Goal: Task Accomplishment & Management: Manage account settings

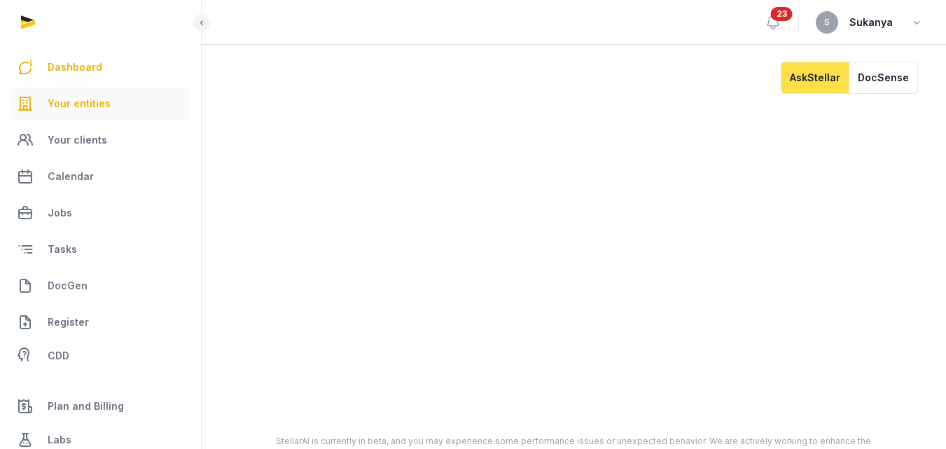
click at [55, 113] on link "Your entities" at bounding box center [100, 104] width 179 height 34
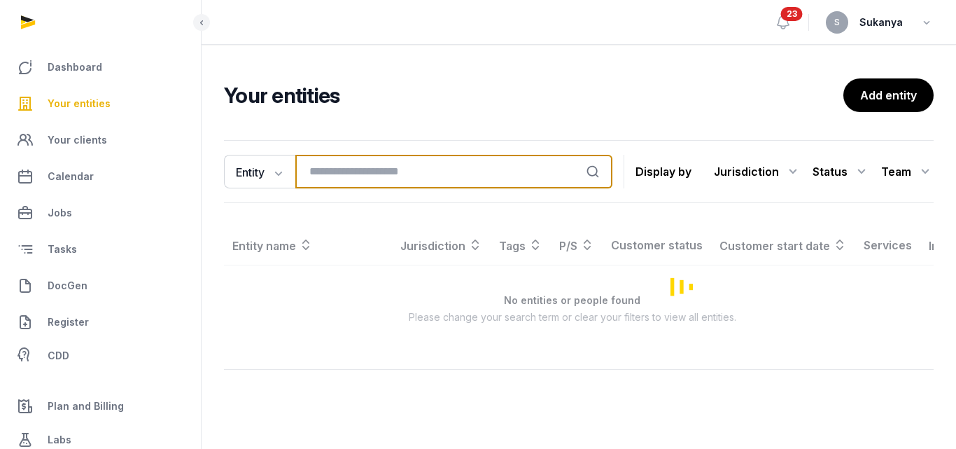
click at [336, 162] on input "search" at bounding box center [453, 172] width 317 height 34
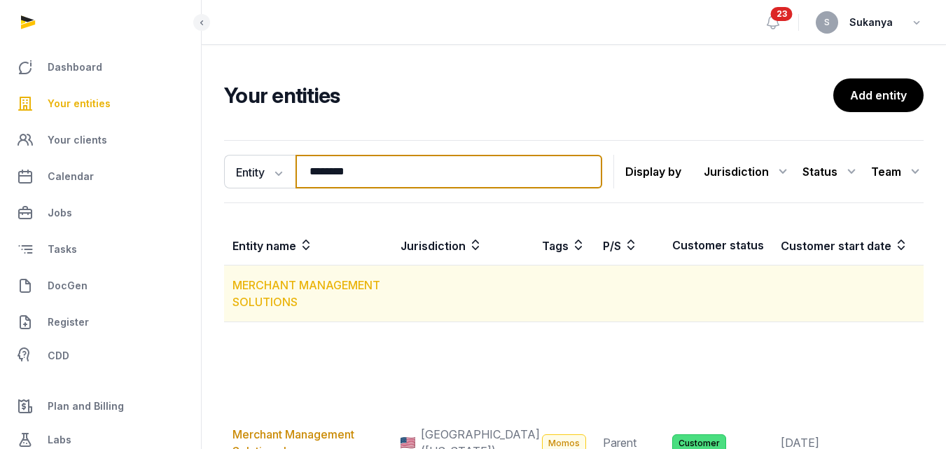
type input "********"
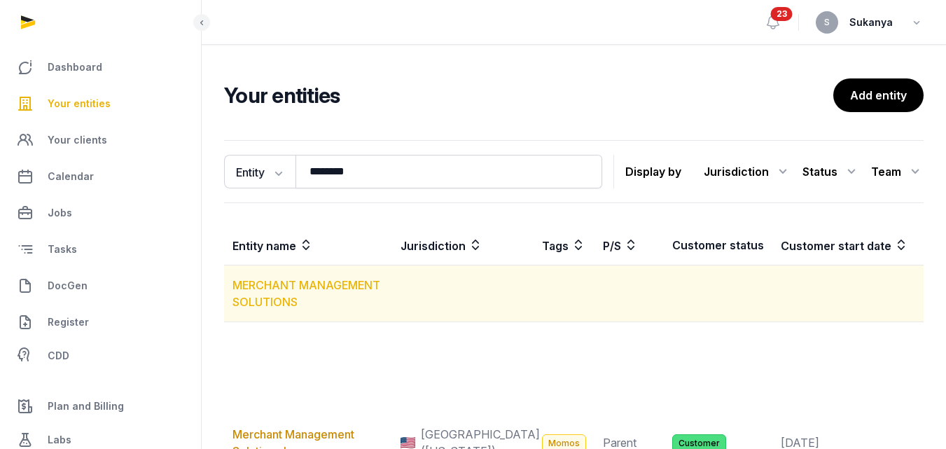
click at [361, 290] on link "MERCHANT MANAGEMENT SOLUTIONS" at bounding box center [306, 293] width 148 height 31
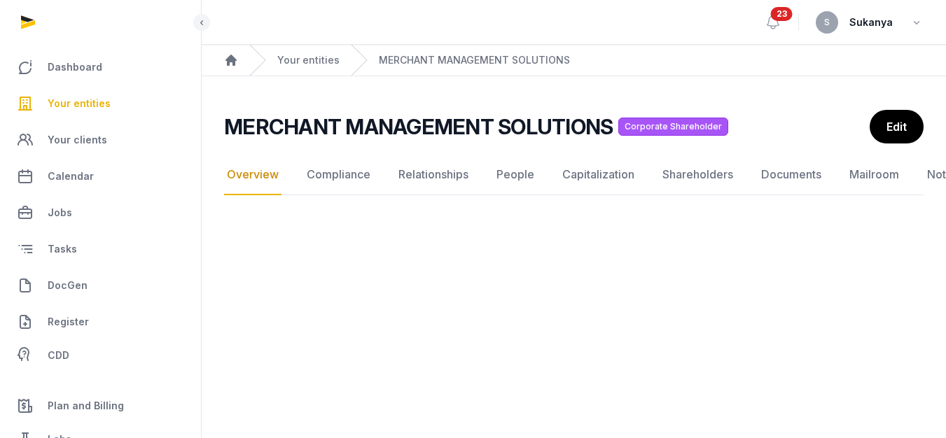
scroll to position [11, 0]
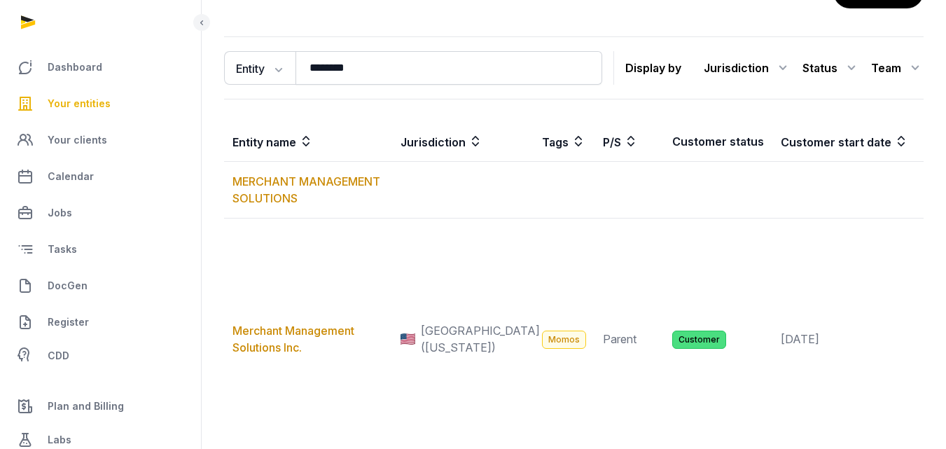
scroll to position [140, 0]
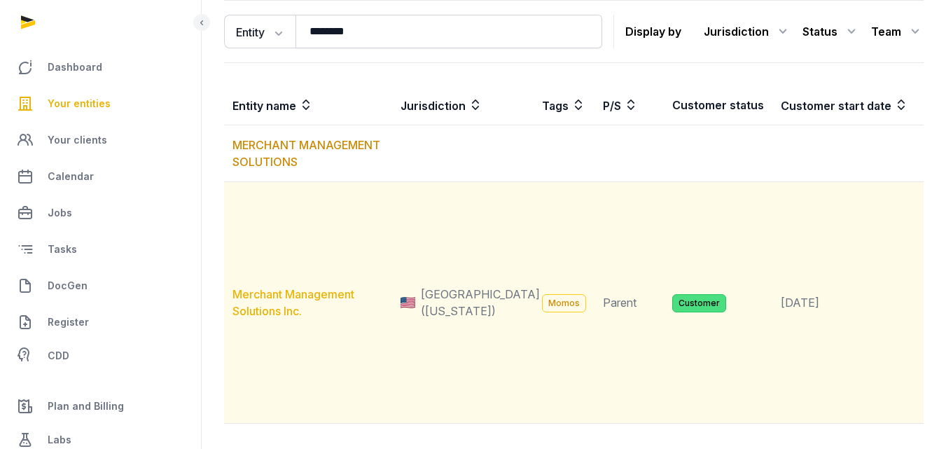
click at [315, 314] on link "Merchant Management Solutions Inc." at bounding box center [293, 302] width 122 height 31
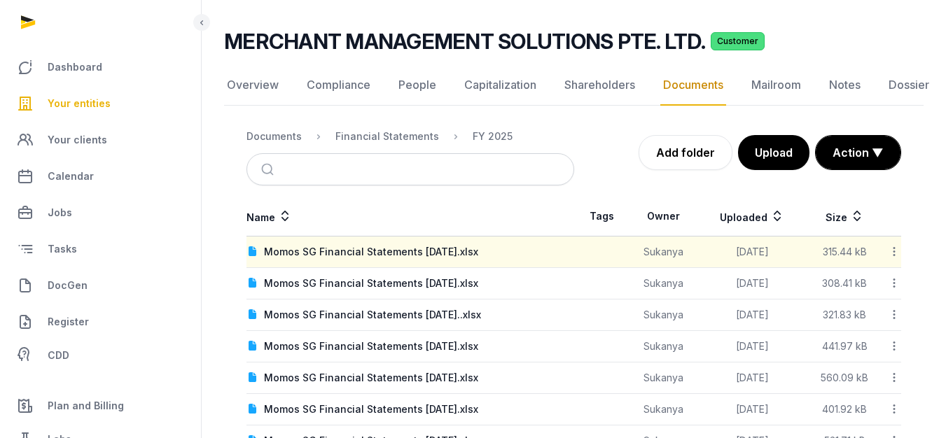
scroll to position [127, 0]
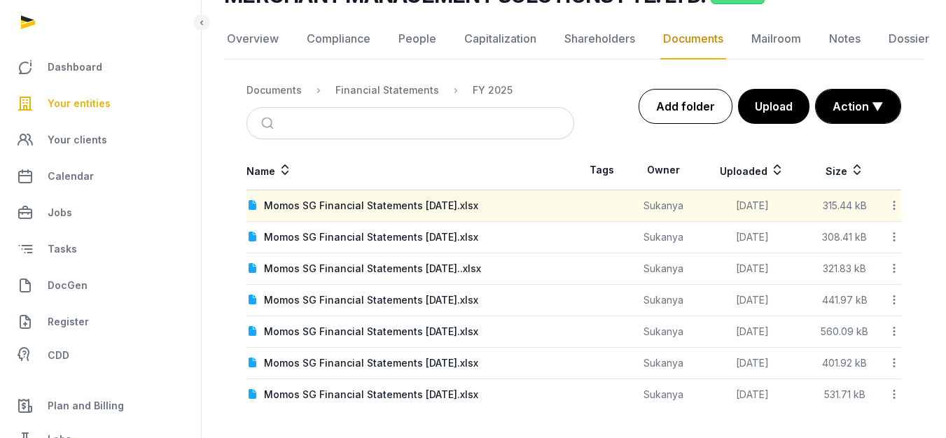
click at [727, 111] on link "Add folder" at bounding box center [686, 106] width 94 height 35
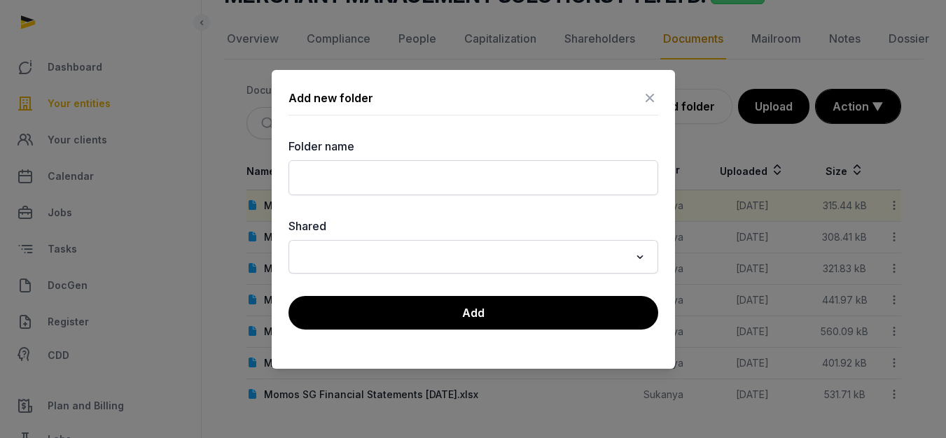
click at [639, 104] on div "Add new folder" at bounding box center [473, 101] width 370 height 29
click at [646, 101] on icon at bounding box center [649, 98] width 17 height 22
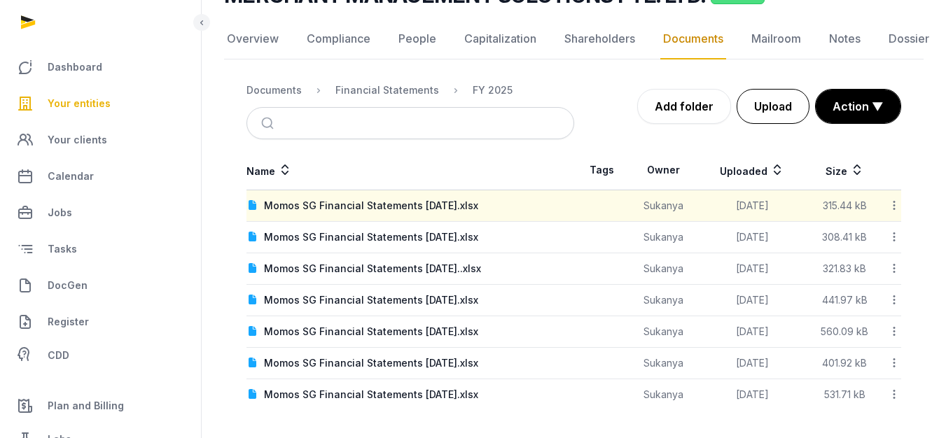
click at [783, 113] on button "Upload" at bounding box center [773, 106] width 73 height 35
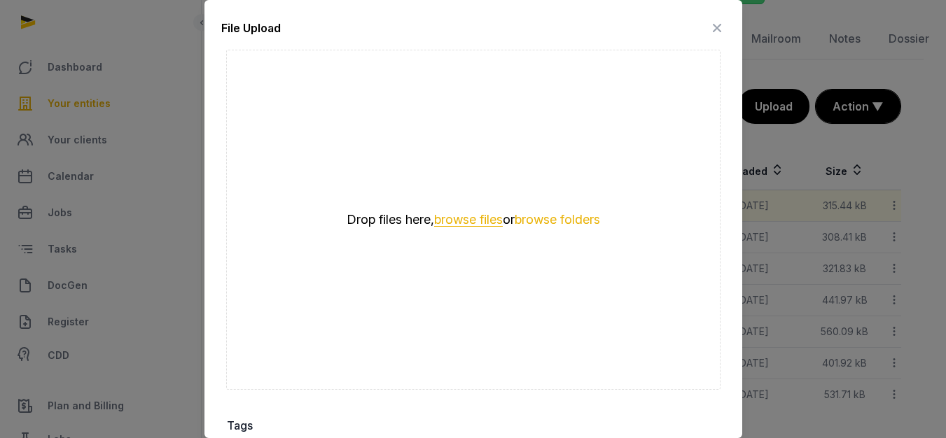
click at [482, 214] on button "browse files" at bounding box center [468, 220] width 69 height 13
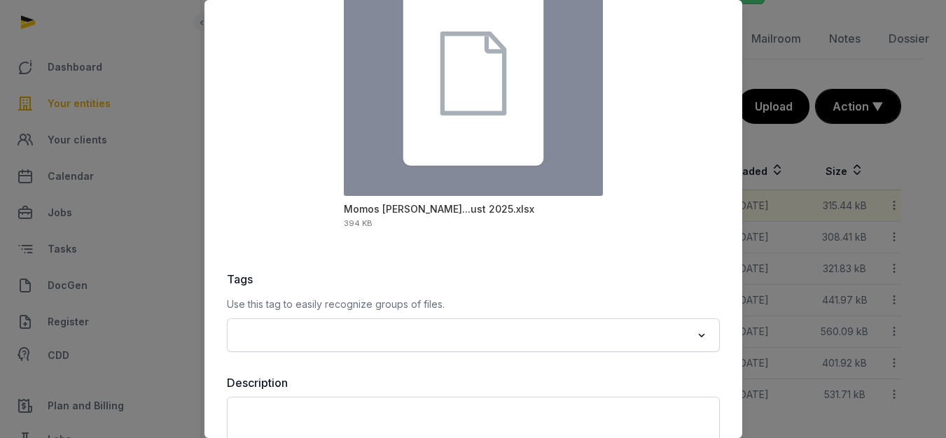
scroll to position [210, 0]
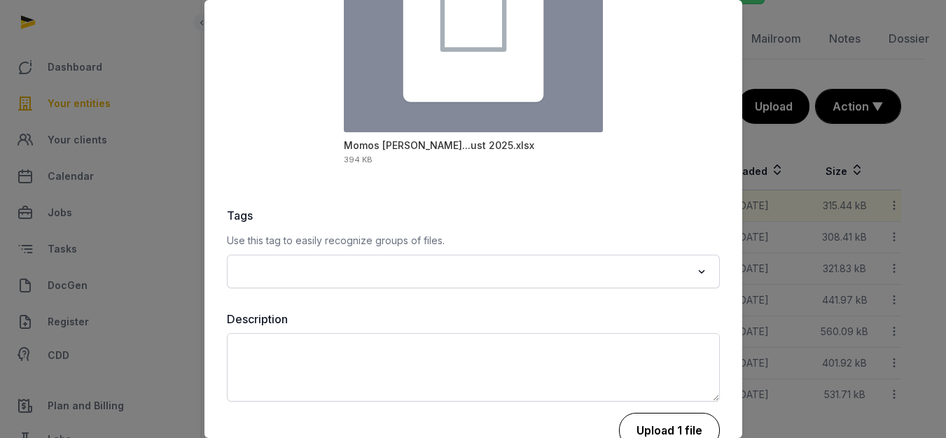
click at [619, 419] on button "Upload 1 file" at bounding box center [669, 430] width 101 height 35
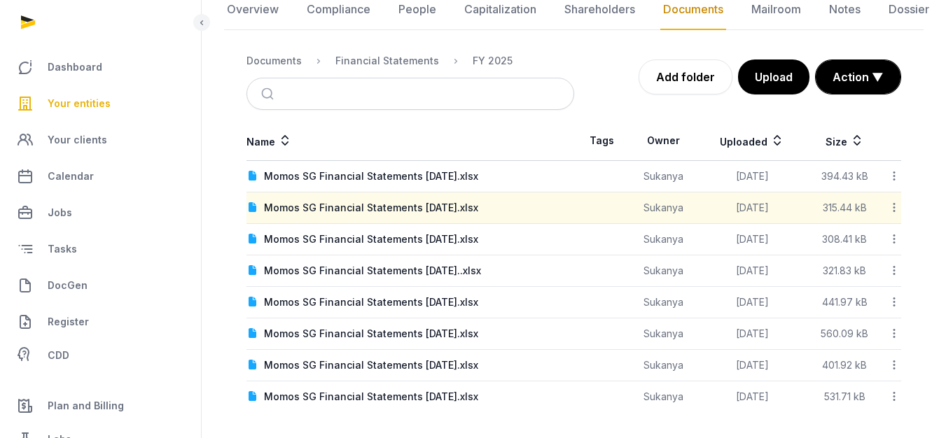
scroll to position [159, 0]
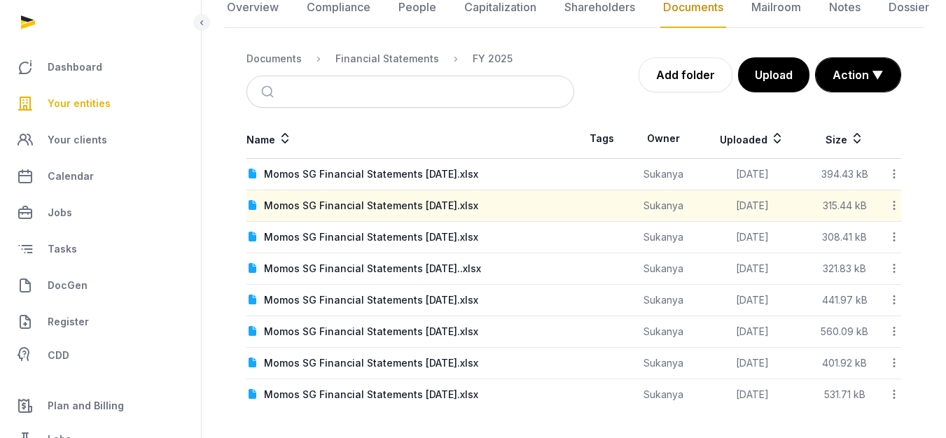
click at [891, 174] on icon at bounding box center [894, 174] width 13 height 15
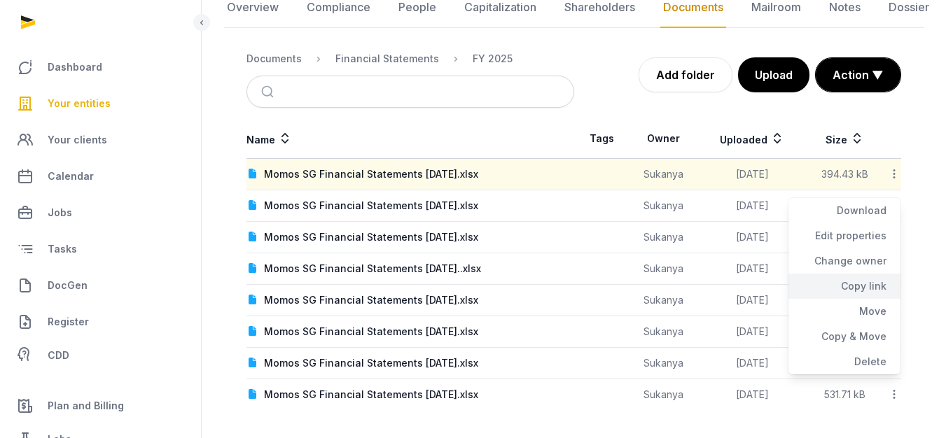
click at [860, 290] on div "Copy link" at bounding box center [844, 286] width 112 height 25
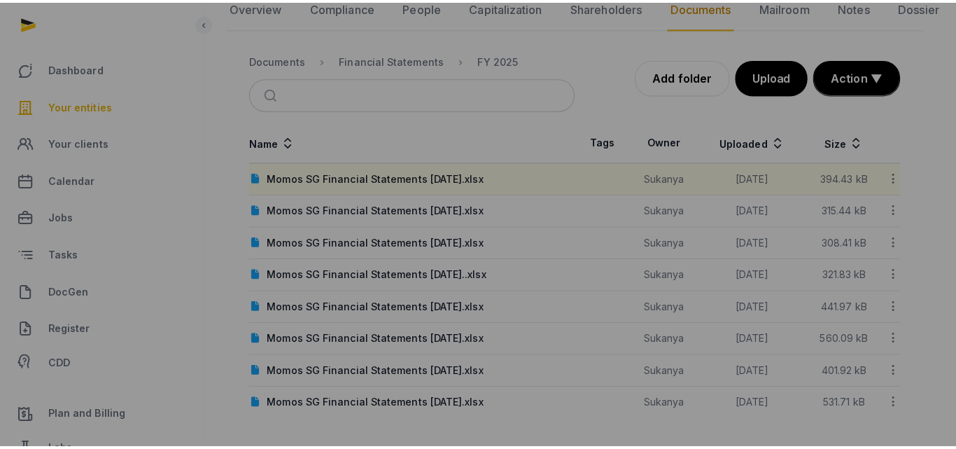
scroll to position [148, 0]
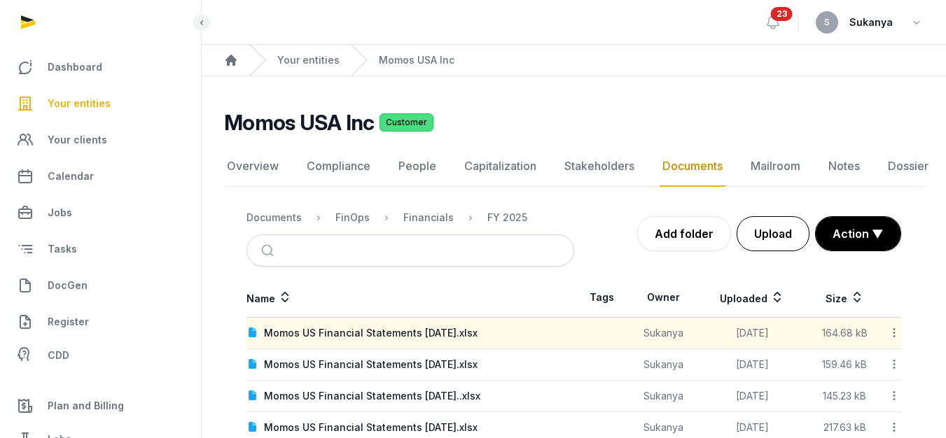
click at [750, 226] on button "Upload" at bounding box center [773, 233] width 73 height 35
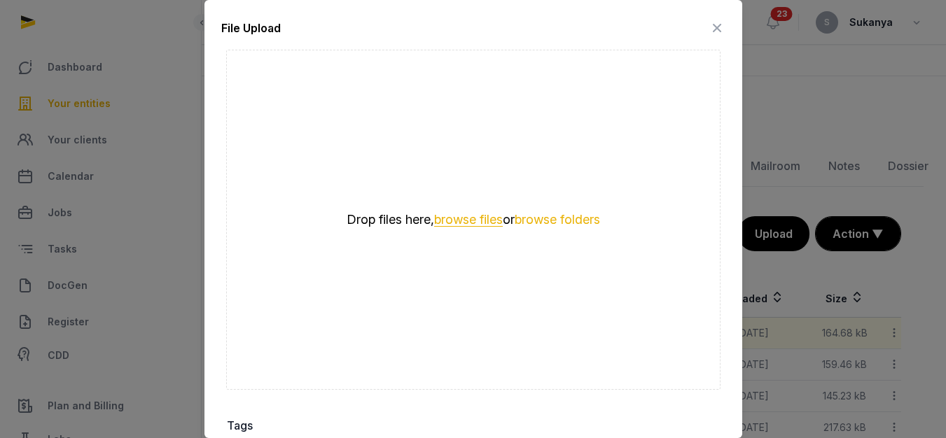
click at [465, 214] on button "browse files" at bounding box center [468, 220] width 69 height 13
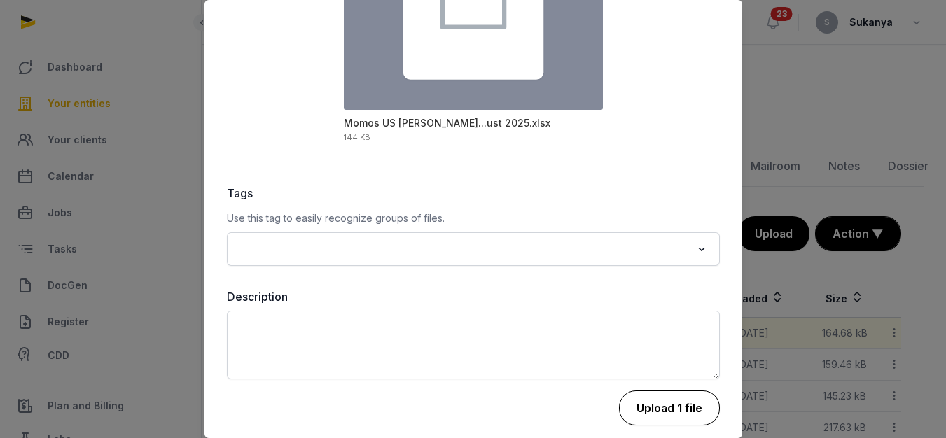
scroll to position [236, 0]
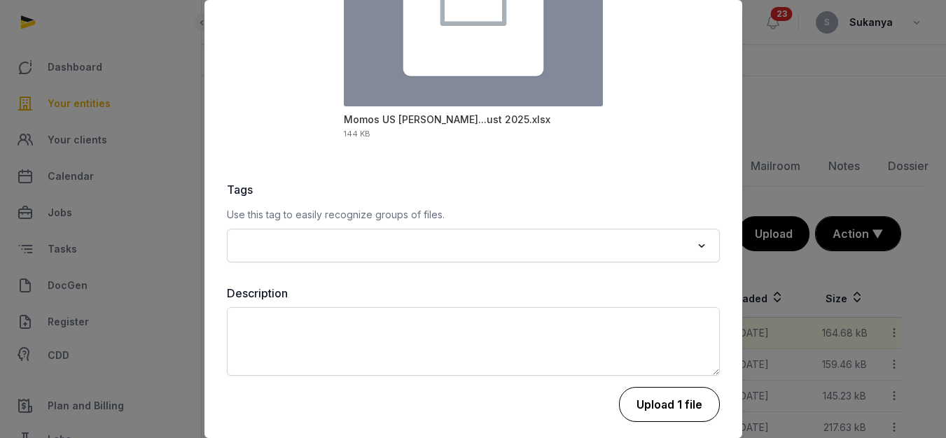
click at [631, 388] on button "Upload 1 file" at bounding box center [669, 404] width 101 height 35
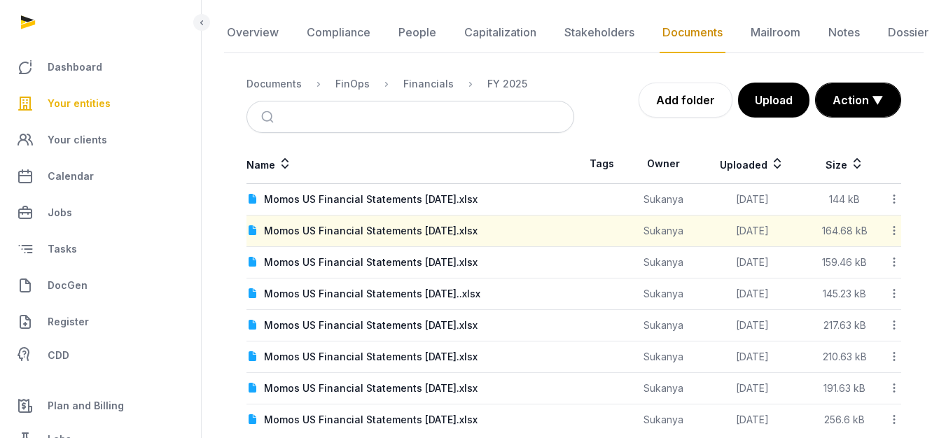
scroll to position [159, 0]
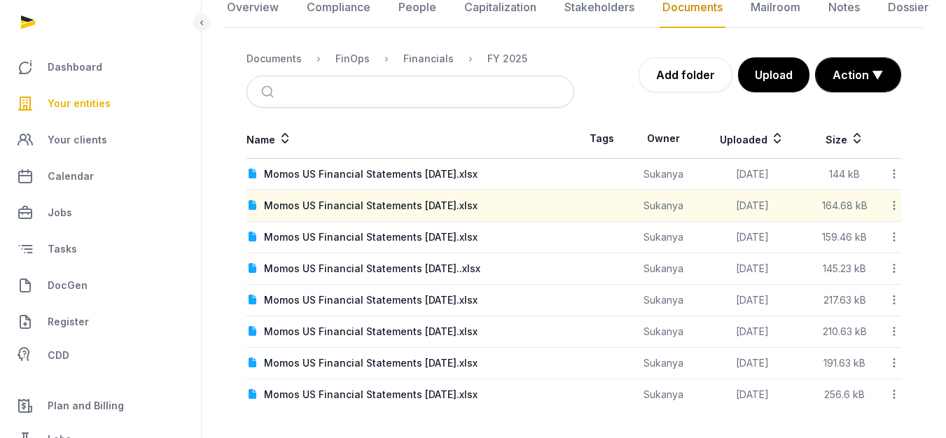
click at [888, 171] on div at bounding box center [892, 175] width 18 height 20
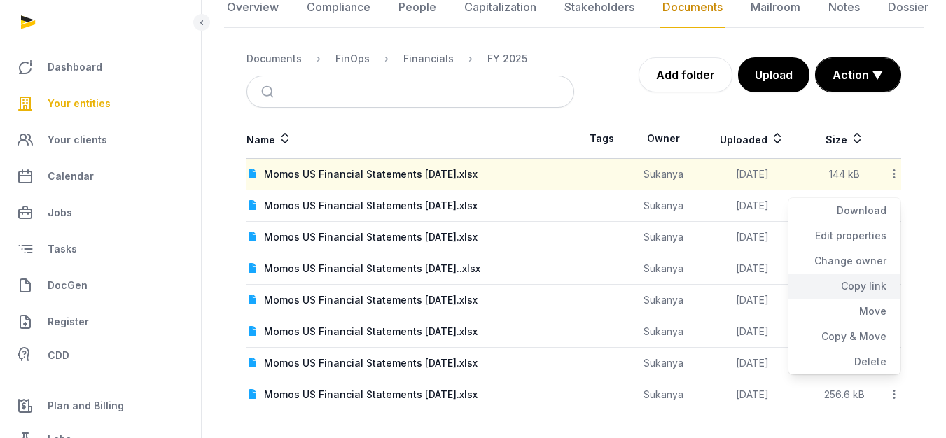
click at [867, 283] on div "Copy link" at bounding box center [844, 286] width 112 height 25
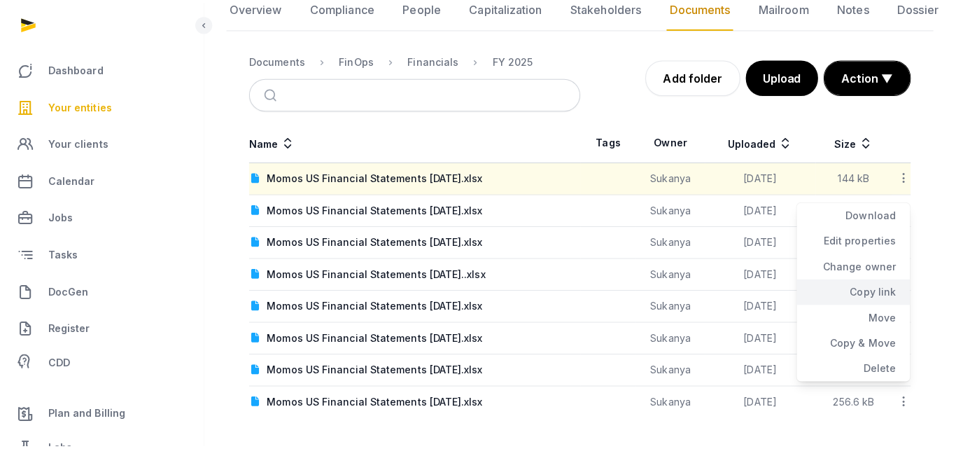
scroll to position [148, 0]
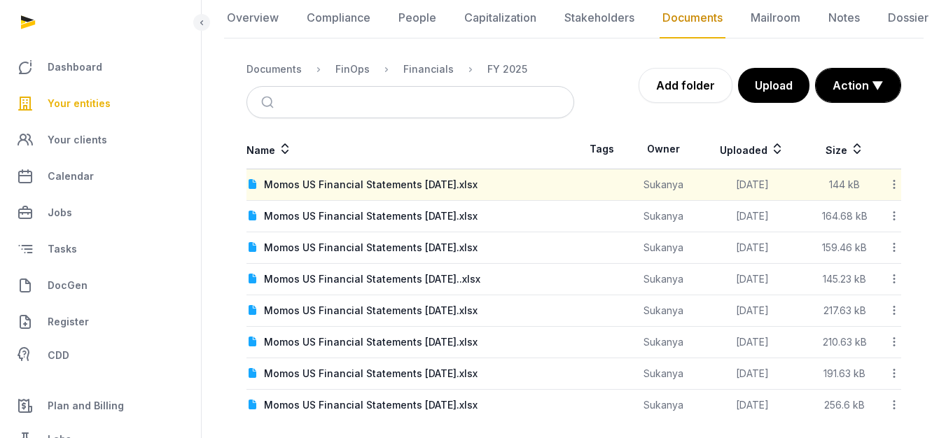
click at [893, 189] on icon at bounding box center [894, 184] width 13 height 15
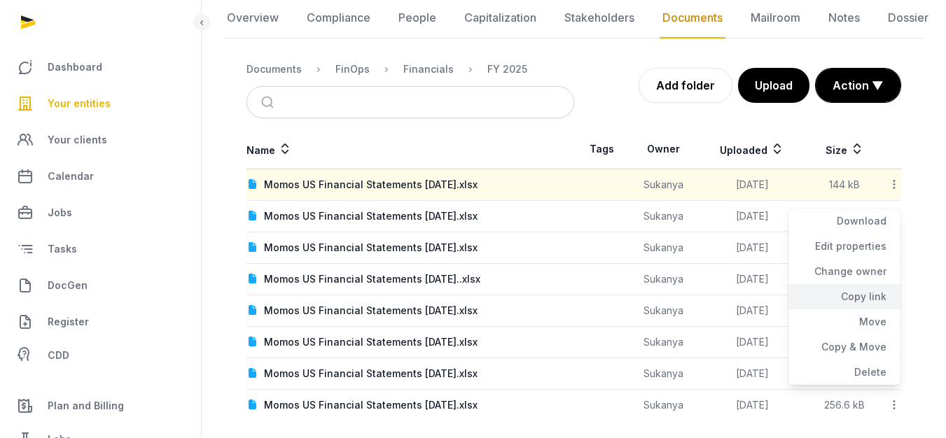
click at [828, 292] on div "Copy link" at bounding box center [844, 296] width 112 height 25
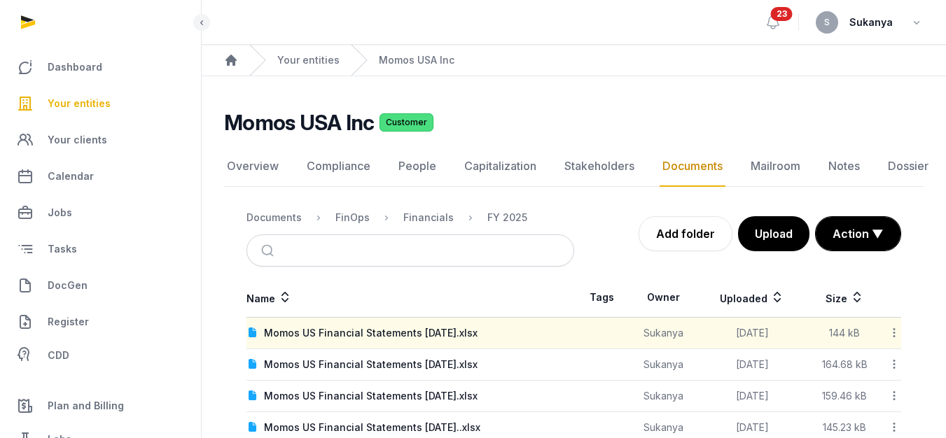
scroll to position [70, 0]
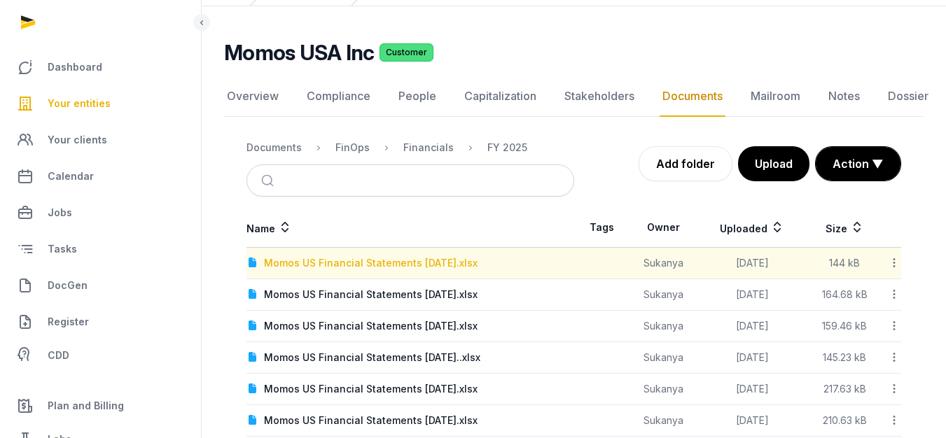
click at [429, 265] on div "Momos US Financial Statements [DATE].xlsx" at bounding box center [371, 263] width 214 height 14
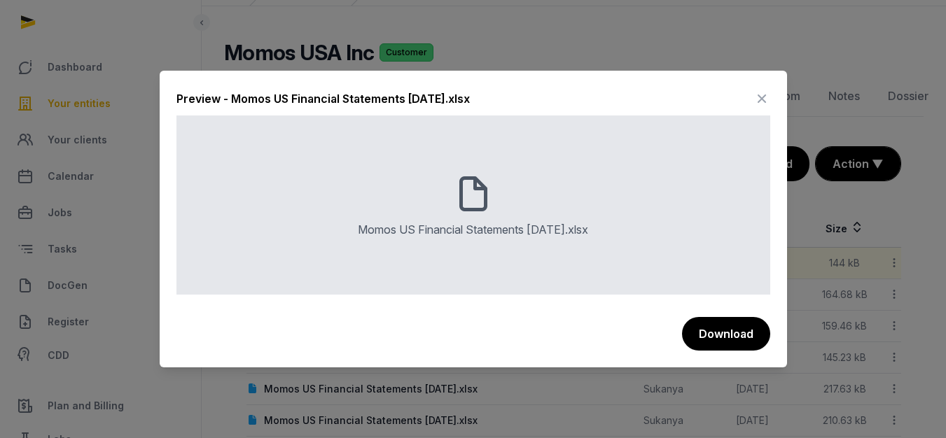
click at [765, 99] on icon at bounding box center [761, 99] width 17 height 22
